Goal: Information Seeking & Learning: Learn about a topic

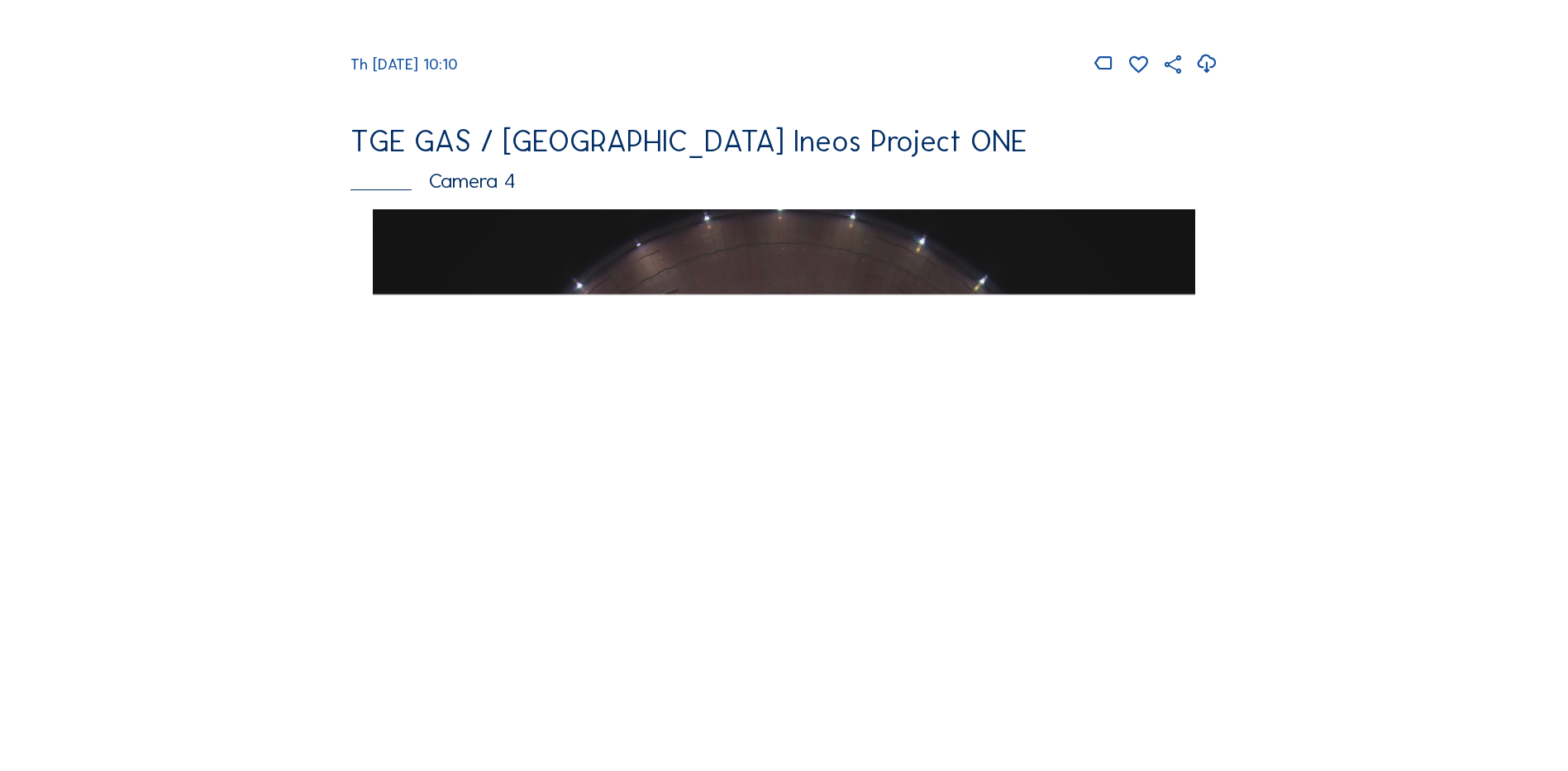
scroll to position [1571, 0]
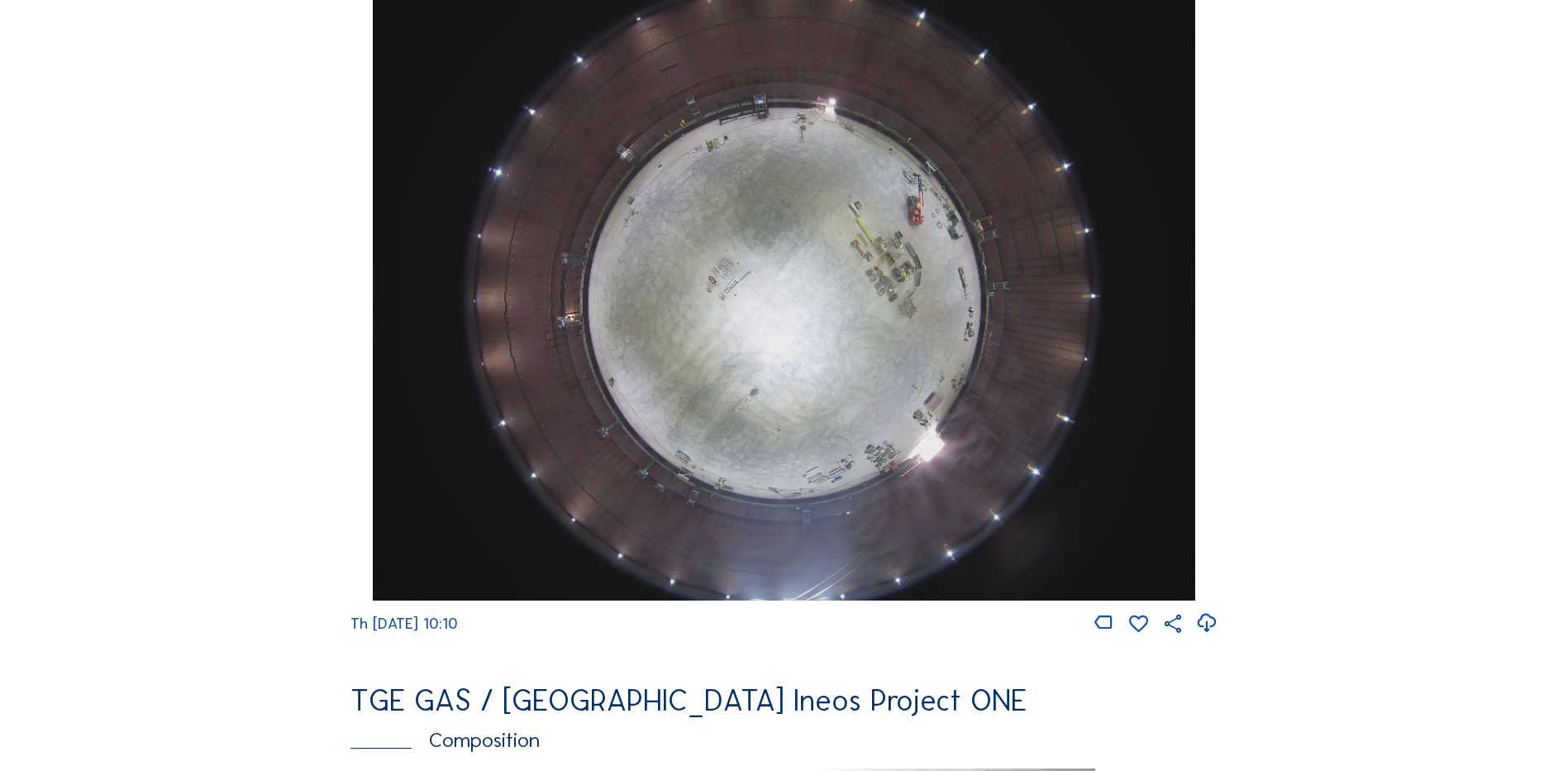
click at [803, 237] on img at bounding box center [783, 292] width 821 height 617
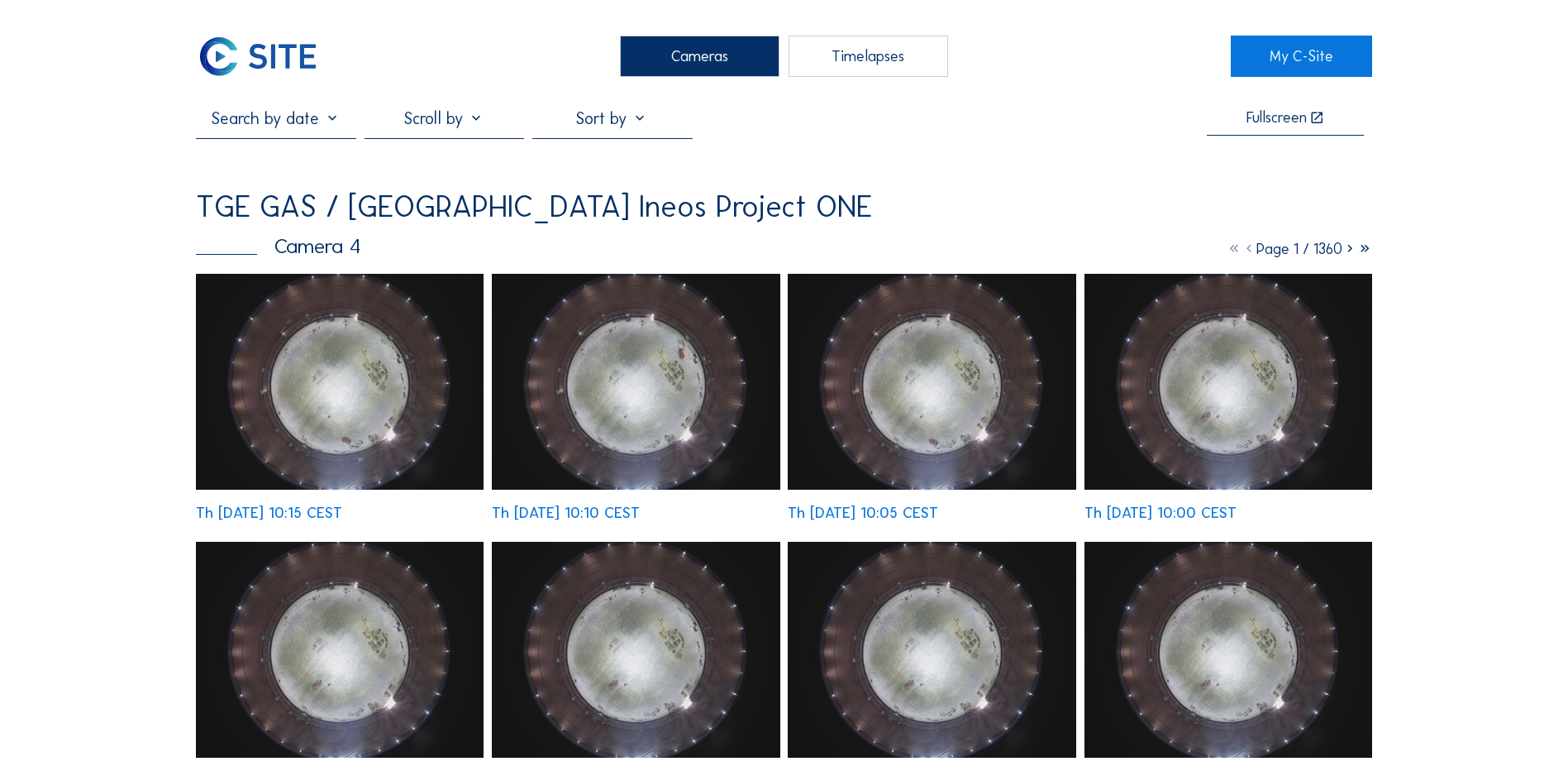
click at [369, 379] on img at bounding box center [340, 381] width 288 height 216
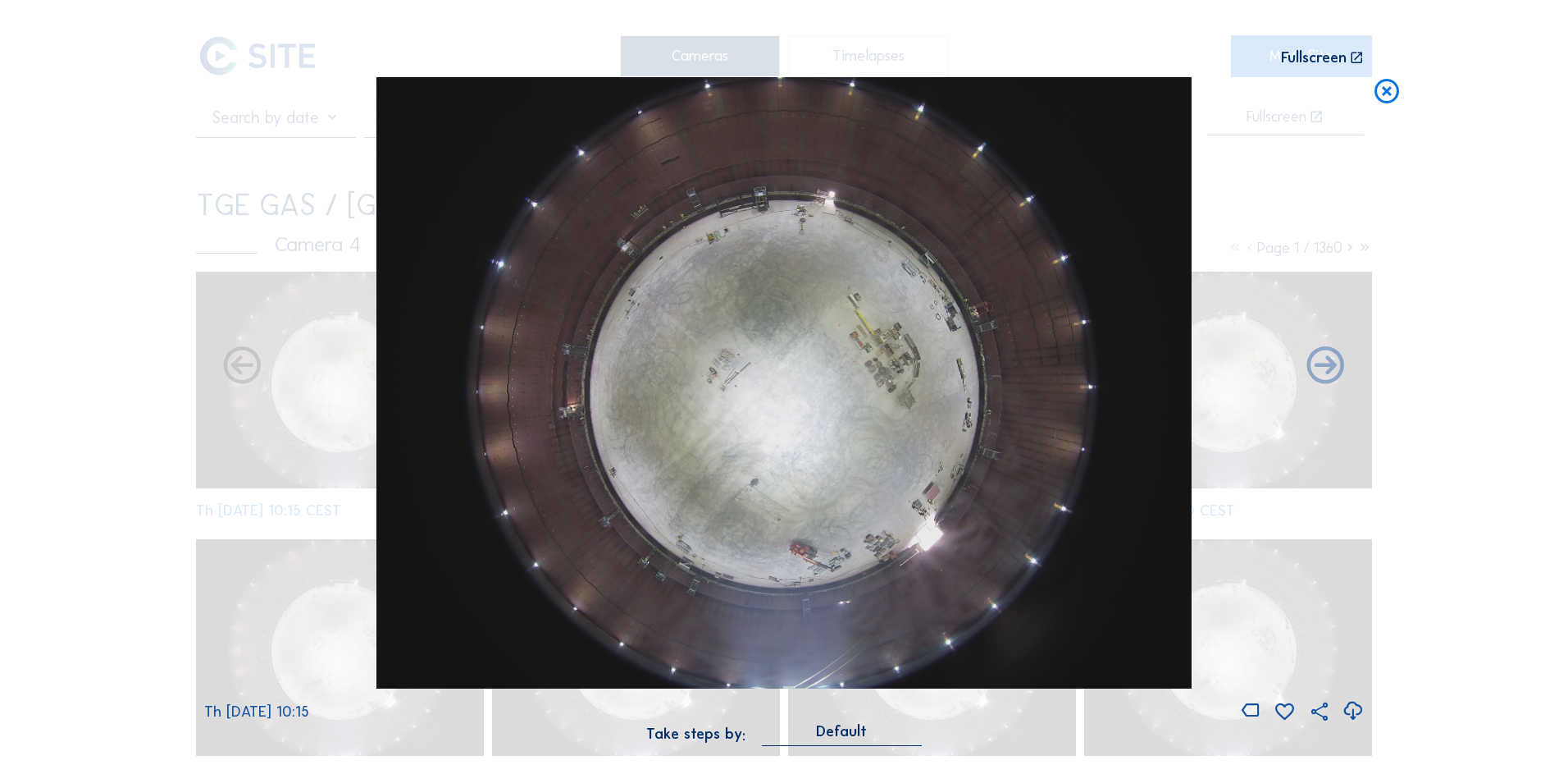
click at [1348, 709] on icon at bounding box center [1352, 710] width 22 height 27
click at [104, 393] on div "Scroll to travel through time | Press 'Alt' Button + Scroll to Zoom | Click and…" at bounding box center [784, 382] width 1568 height 765
click at [1389, 91] on icon at bounding box center [1386, 92] width 29 height 30
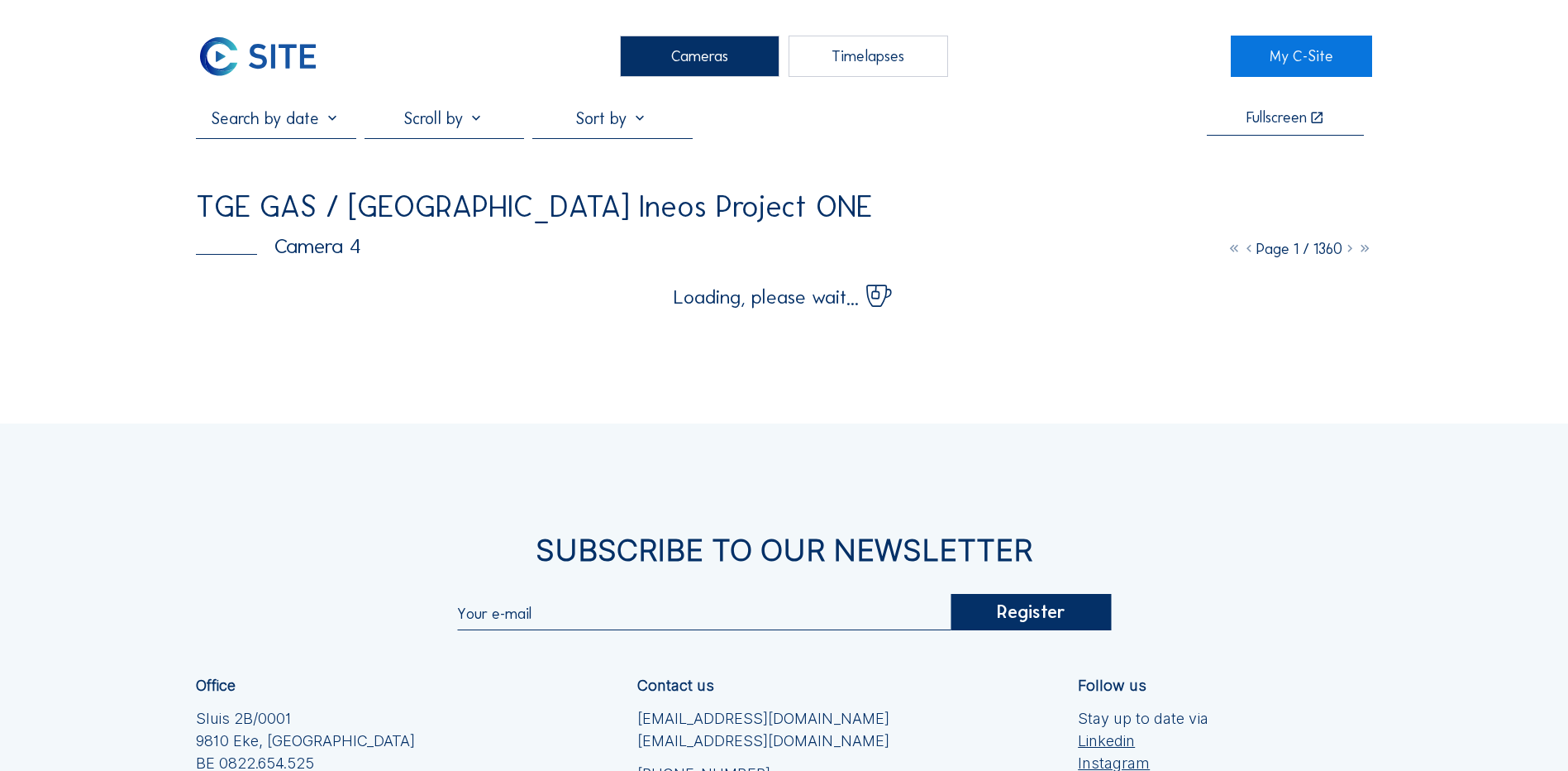
click at [708, 60] on div "Cameras" at bounding box center [699, 56] width 159 height 41
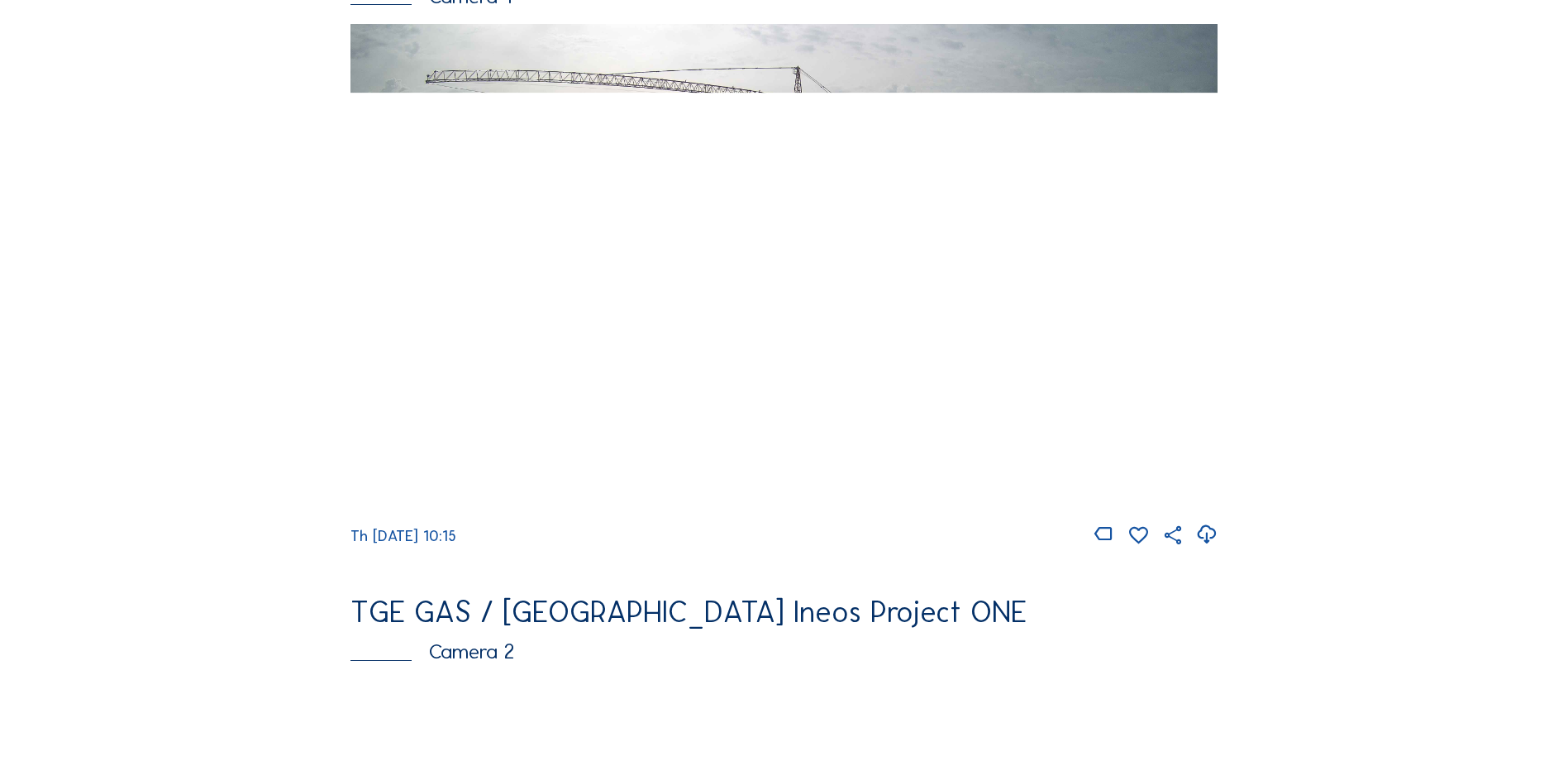
scroll to position [248, 0]
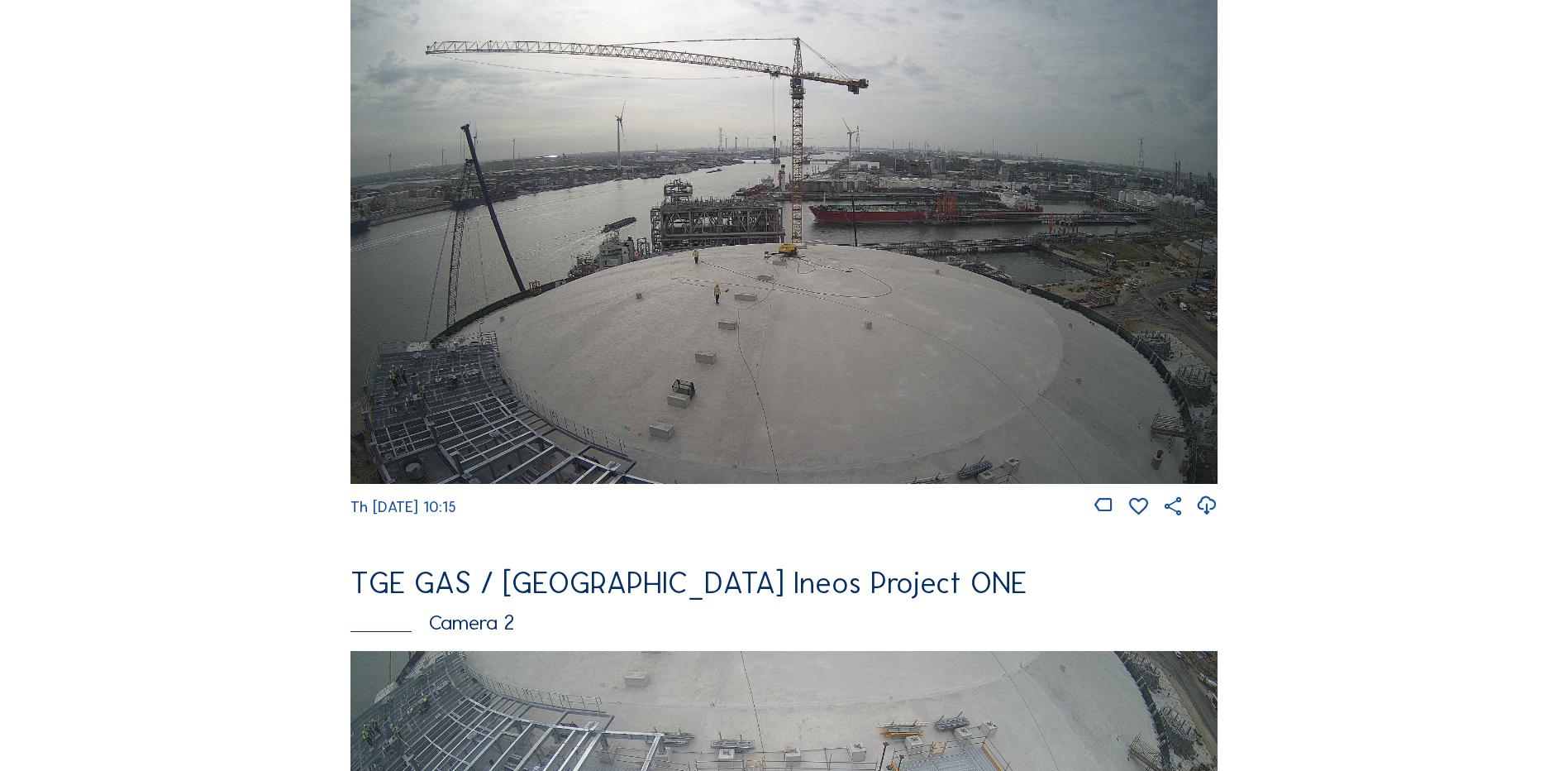
click at [724, 296] on img at bounding box center [783, 238] width 867 height 488
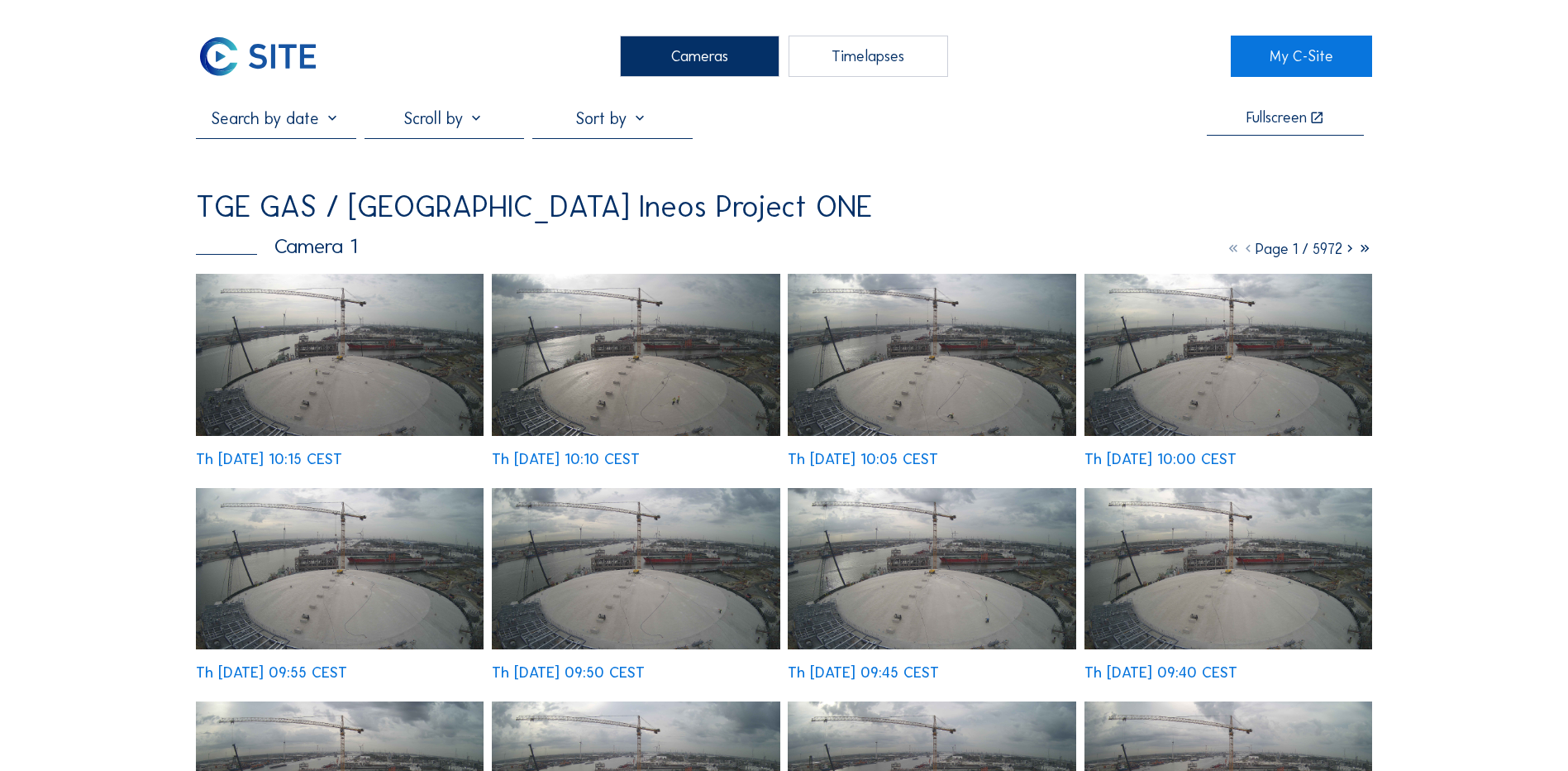
click at [289, 354] on img at bounding box center [340, 355] width 288 height 162
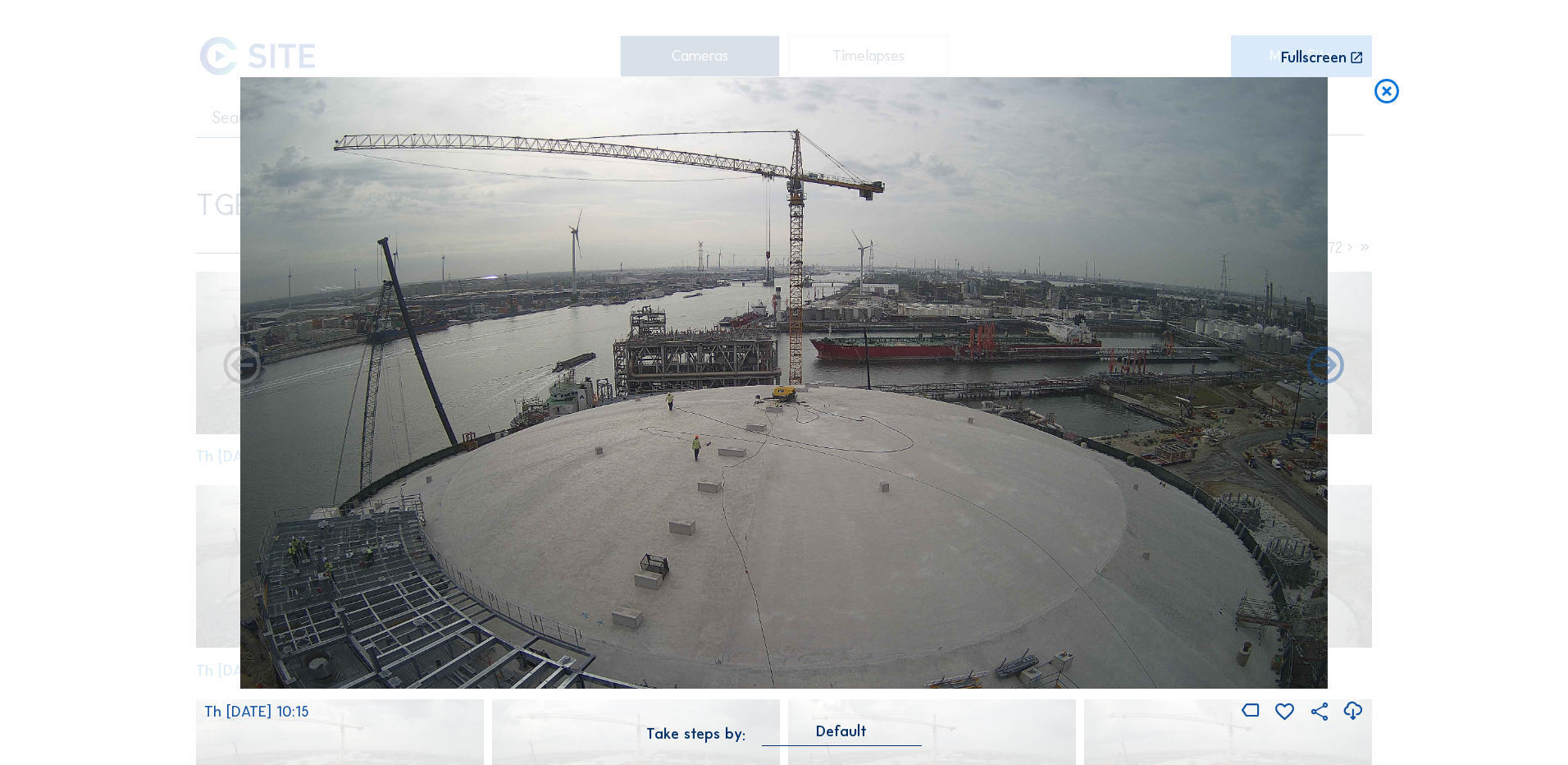
click at [1353, 710] on icon at bounding box center [1352, 710] width 22 height 27
click at [34, 475] on div "Scroll to travel through time | Press 'Alt' Button + Scroll to Zoom | Click and…" at bounding box center [784, 382] width 1568 height 765
click at [1390, 88] on icon at bounding box center [1386, 92] width 29 height 30
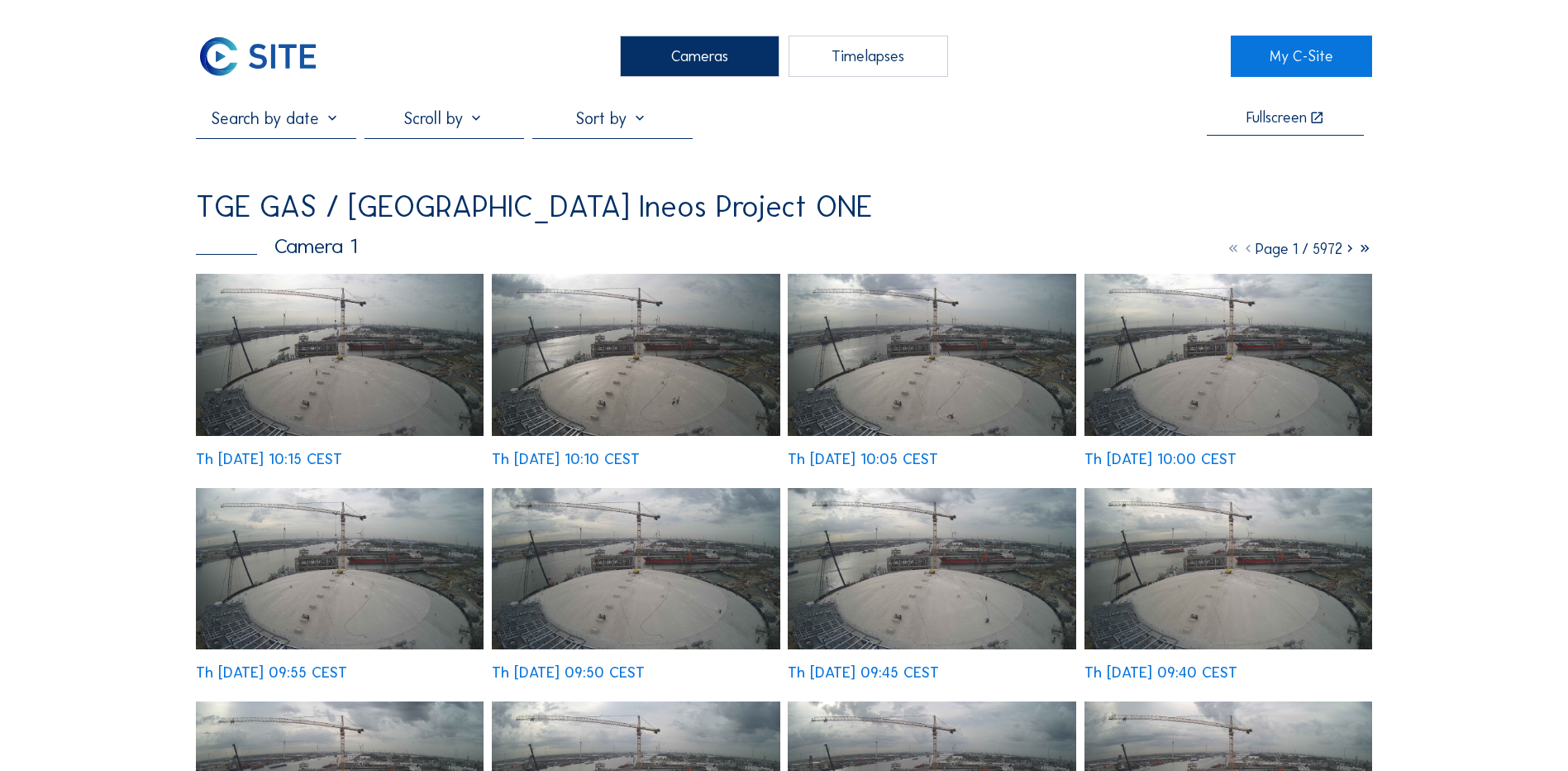
click at [705, 60] on div "Cameras" at bounding box center [699, 56] width 159 height 41
